Goal: Task Accomplishment & Management: Complete application form

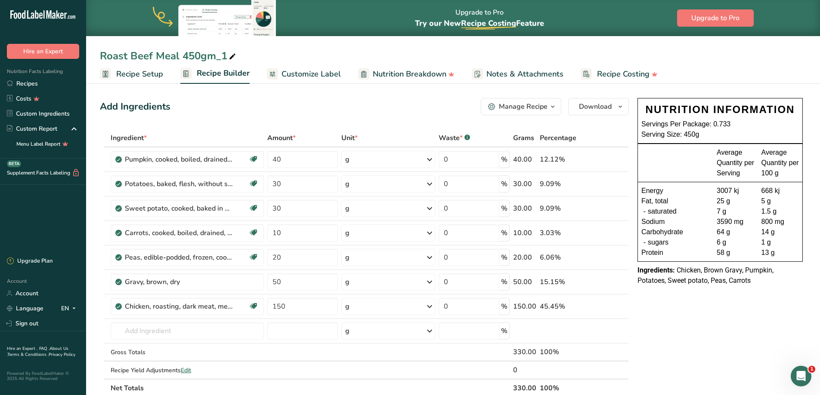
click at [49, 81] on link "Recipes" at bounding box center [43, 83] width 86 height 15
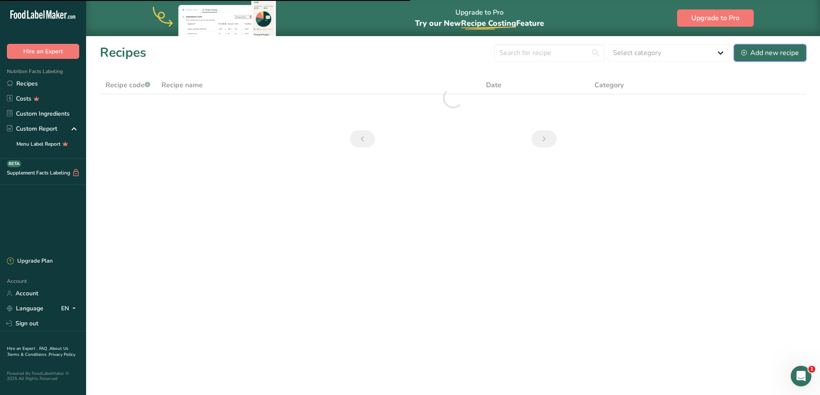
click at [752, 53] on div "Add new recipe" at bounding box center [770, 53] width 58 height 10
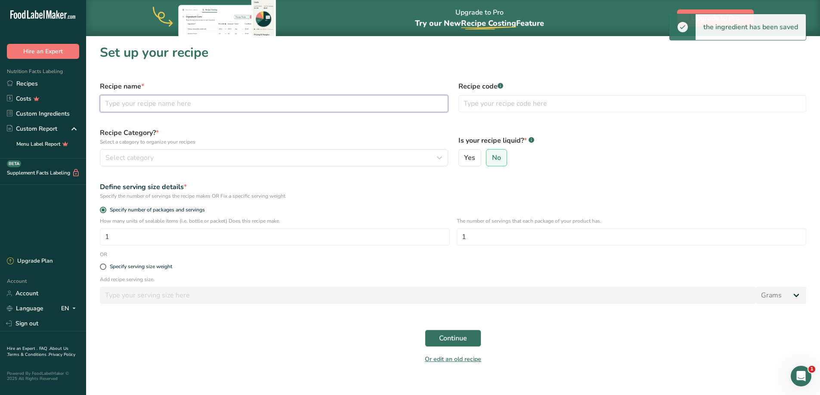
click at [176, 107] on input "text" at bounding box center [274, 103] width 348 height 17
type input "c"
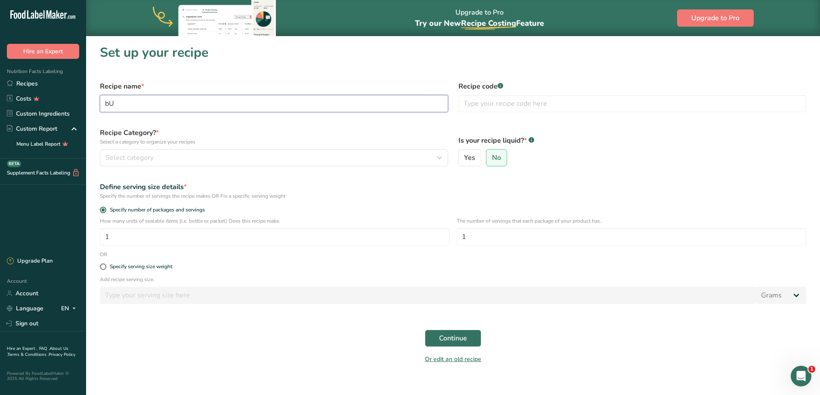
type input "b"
type input "Butter Chicken [PERSON_NAME] 350gm"
type input "Curries"
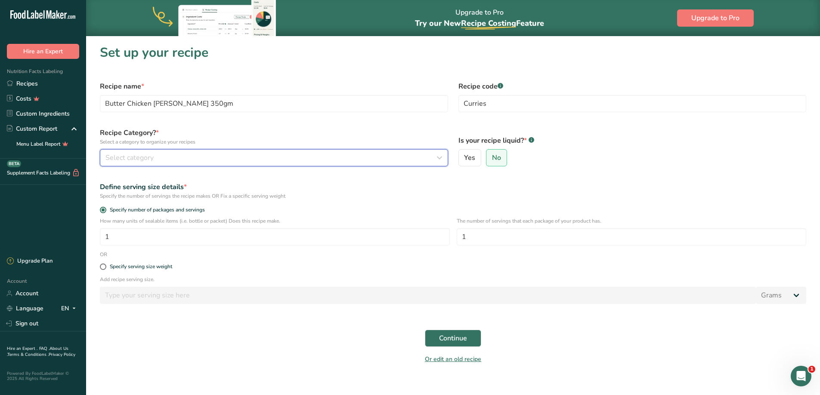
click at [225, 161] on div "Select category" at bounding box center [271, 158] width 332 height 10
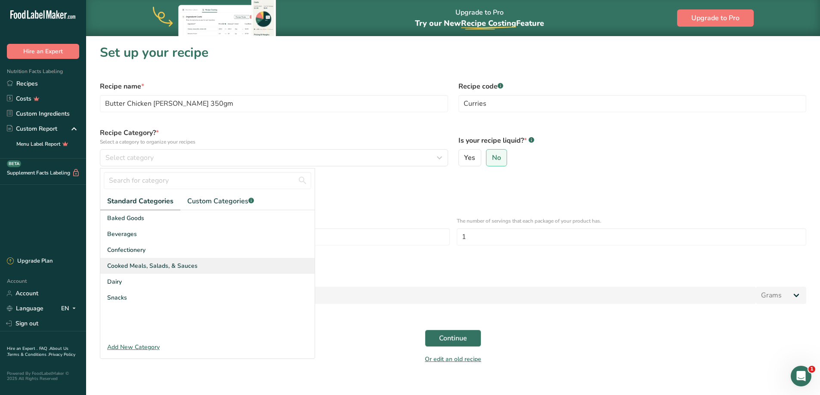
click at [125, 270] on span "Cooked Meals, Salads, & Sauces" at bounding box center [152, 266] width 90 height 9
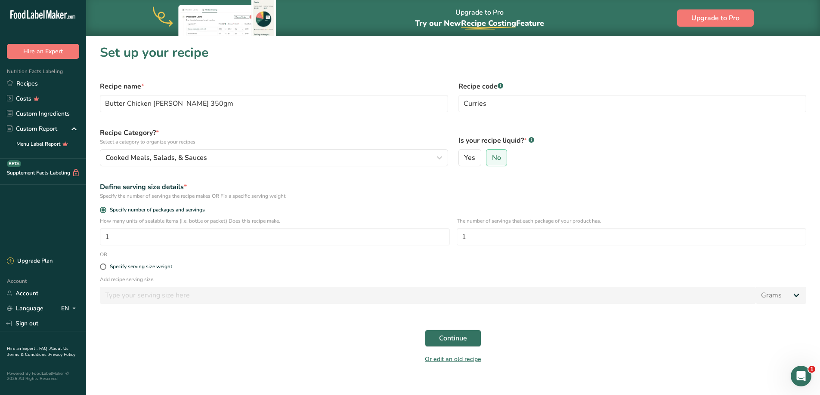
click at [104, 267] on span at bounding box center [103, 267] width 6 height 6
click at [104, 267] on input "Specify serving size weight" at bounding box center [103, 267] width 6 height 6
radio input "true"
radio input "false"
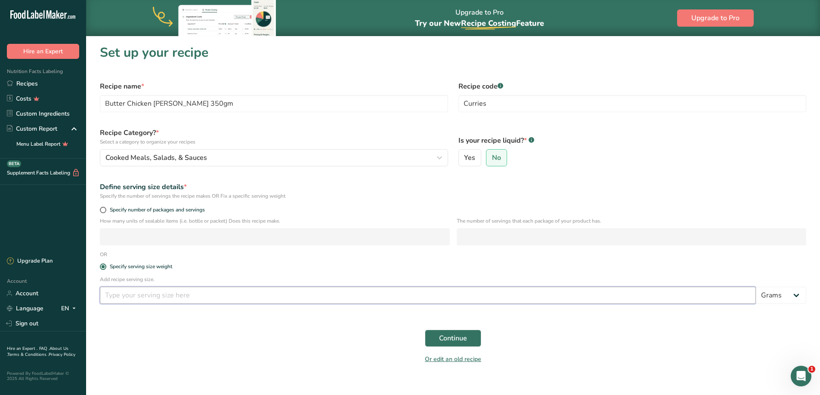
click at [111, 293] on input "number" at bounding box center [428, 295] width 656 height 17
type input "350"
click at [436, 333] on button "Continue" at bounding box center [453, 338] width 56 height 17
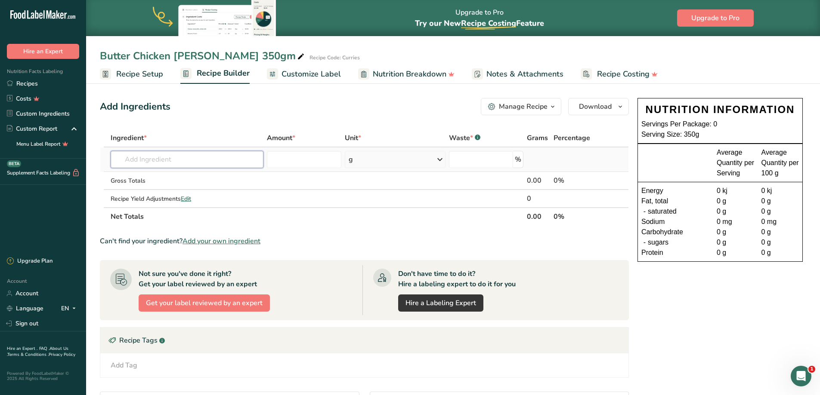
click at [193, 164] on input "text" at bounding box center [187, 159] width 153 height 17
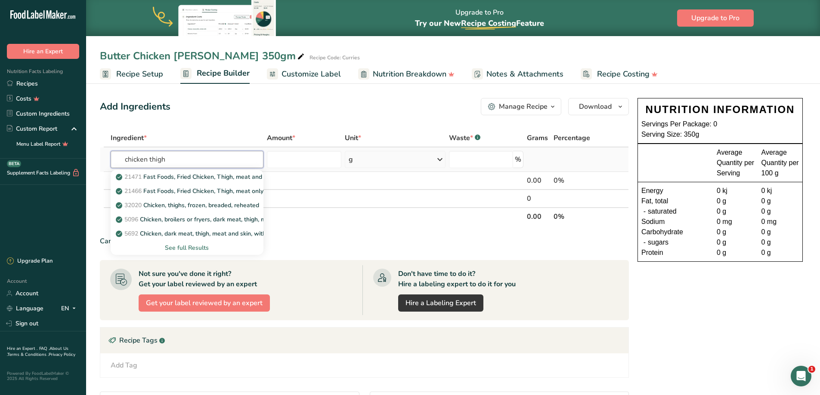
type input "chicken thigh"
click at [191, 251] on div "See full Results" at bounding box center [186, 248] width 139 height 9
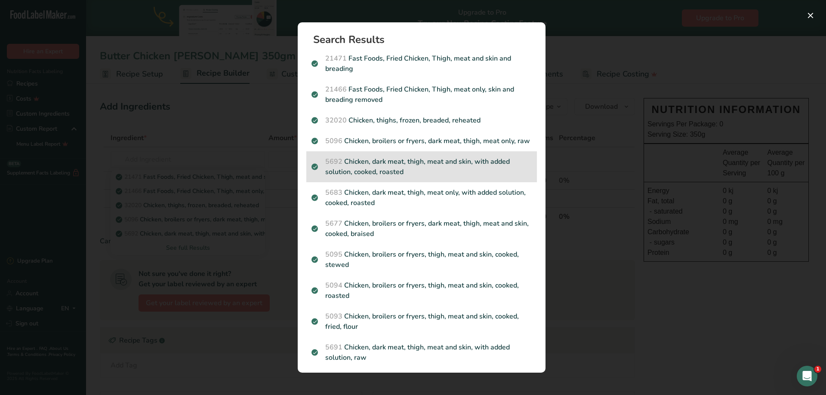
click at [441, 177] on p "5692 Chicken, dark meat, thigh, meat and skin, with added solution, cooked, roa…" at bounding box center [421, 167] width 220 height 21
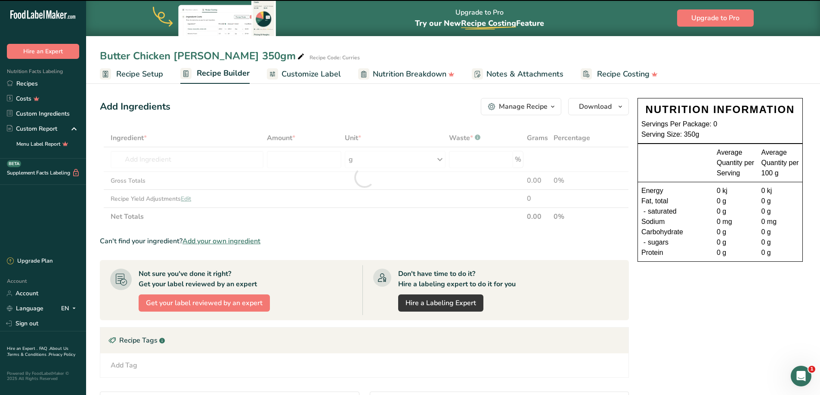
type input "0"
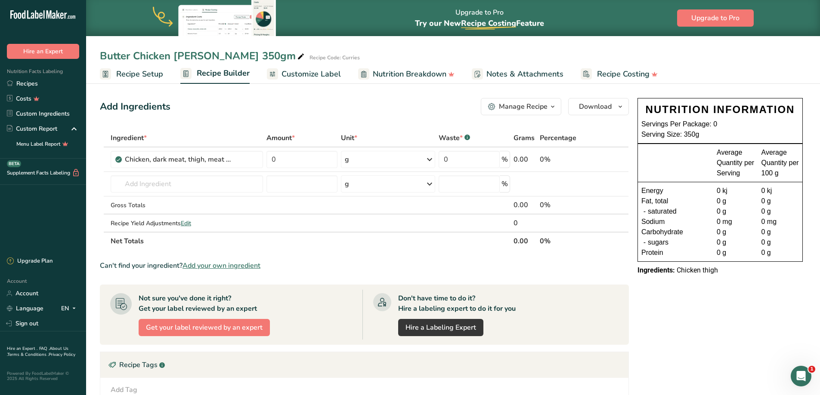
drag, startPoint x: 327, startPoint y: 292, endPoint x: 134, endPoint y: 344, distance: 199.6
click at [227, 315] on div "Not sure you've done it right? Get your label reviewed by an expert Get your la…" at bounding box center [236, 315] width 252 height 50
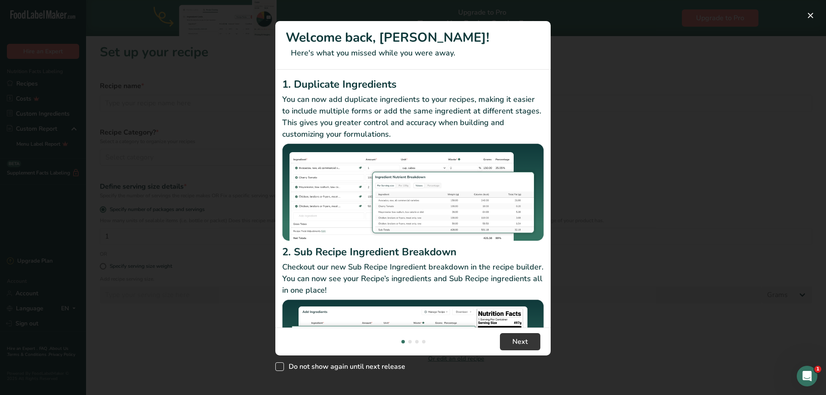
click at [277, 367] on span "New Features" at bounding box center [279, 367] width 9 height 9
click at [277, 367] on input "Do not show again until next release" at bounding box center [278, 367] width 6 height 6
checkbox input "true"
click at [517, 342] on span "Next" at bounding box center [519, 342] width 15 height 10
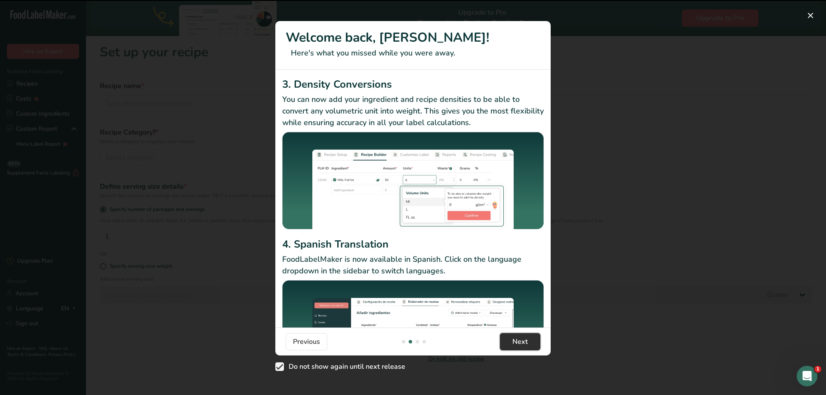
click at [520, 343] on span "Next" at bounding box center [519, 342] width 15 height 10
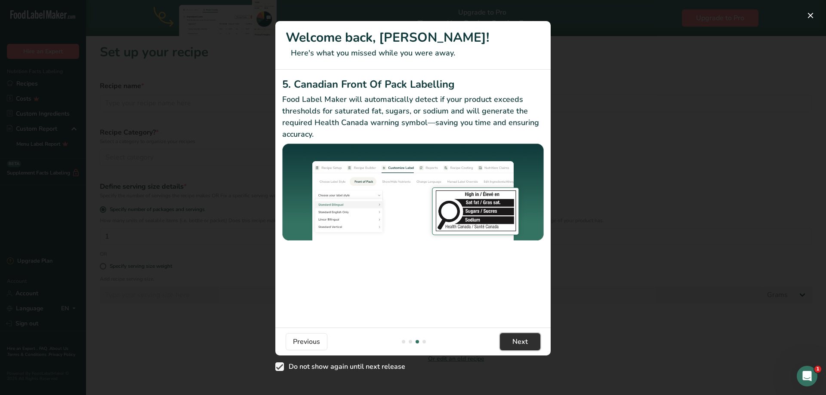
click at [520, 343] on span "Next" at bounding box center [519, 342] width 15 height 10
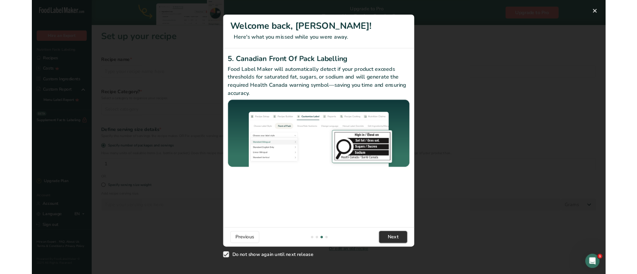
scroll to position [0, 826]
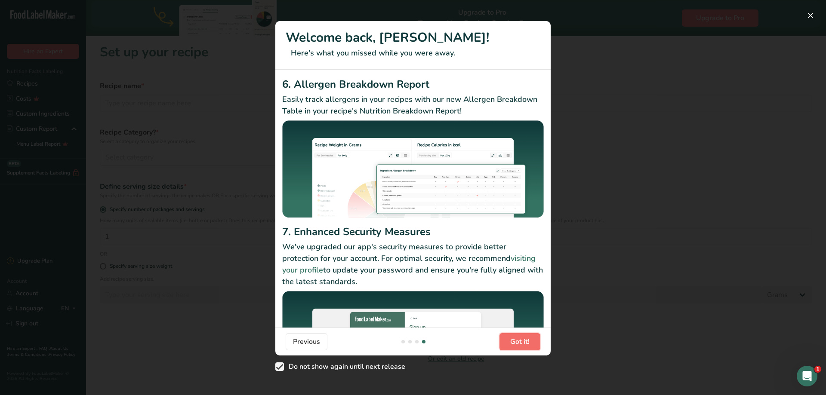
click at [520, 343] on span "Got it!" at bounding box center [519, 342] width 19 height 10
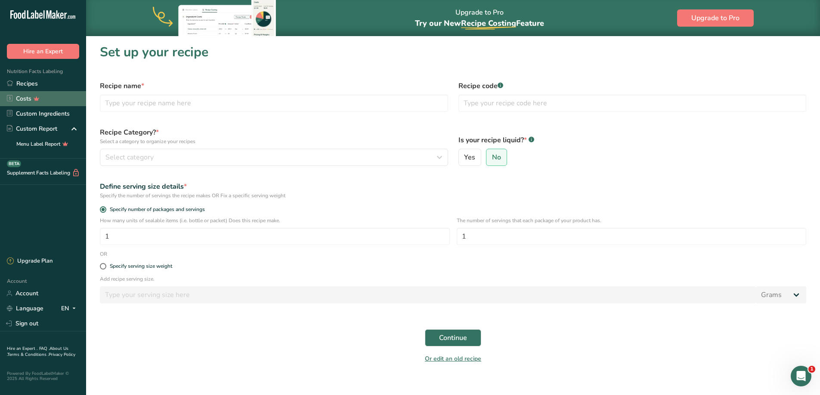
drag, startPoint x: 36, startPoint y: 82, endPoint x: 26, endPoint y: 94, distance: 16.2
click at [36, 82] on link "Recipes" at bounding box center [43, 83] width 86 height 15
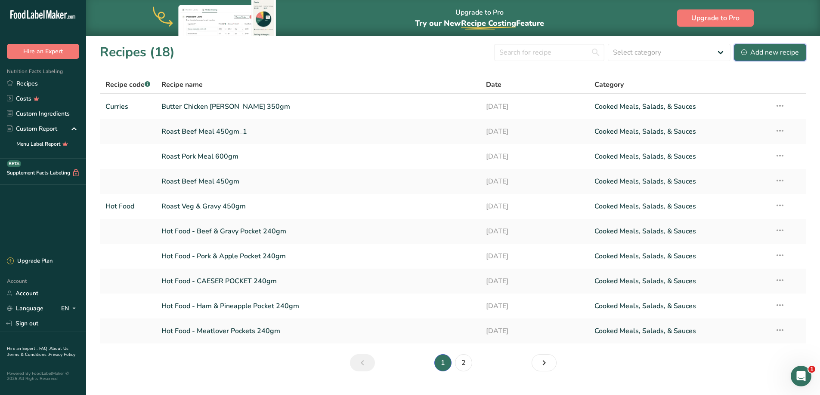
click at [768, 51] on div "Add new recipe" at bounding box center [770, 52] width 58 height 10
drag, startPoint x: 232, startPoint y: 109, endPoint x: 215, endPoint y: 125, distance: 23.2
click at [232, 109] on link "Butter Chicken [PERSON_NAME] 350gm" at bounding box center [318, 107] width 314 height 18
